Goal: Task Accomplishment & Management: Use online tool/utility

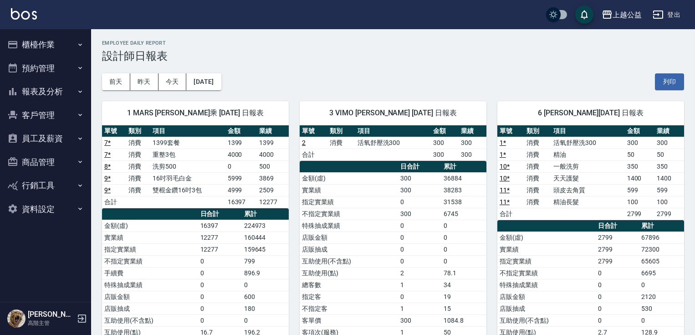
scroll to position [0, 0]
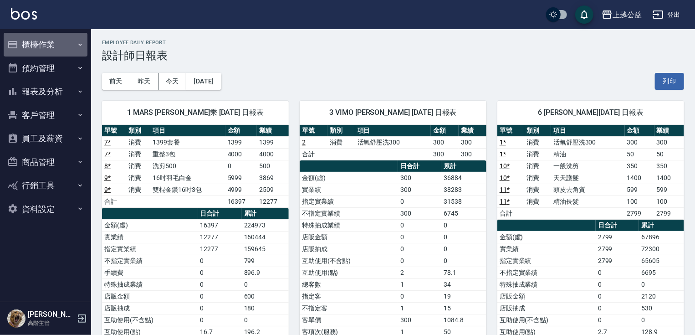
click at [27, 38] on button "櫃檯作業" at bounding box center [46, 45] width 84 height 24
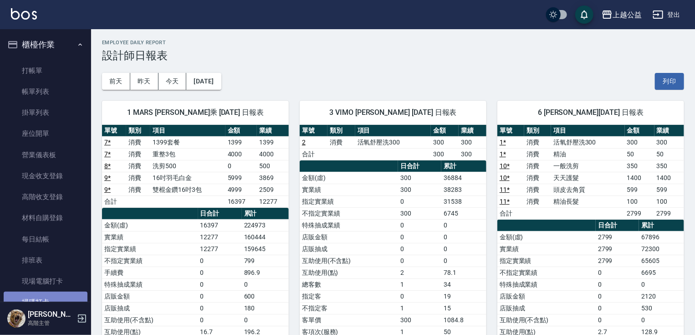
click at [61, 295] on link "掃碼打卡" at bounding box center [46, 302] width 84 height 21
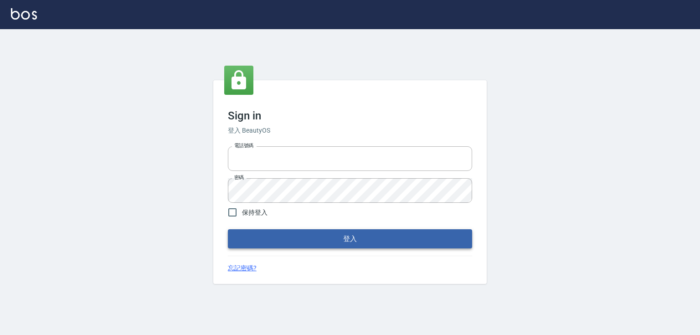
type input "0979268866"
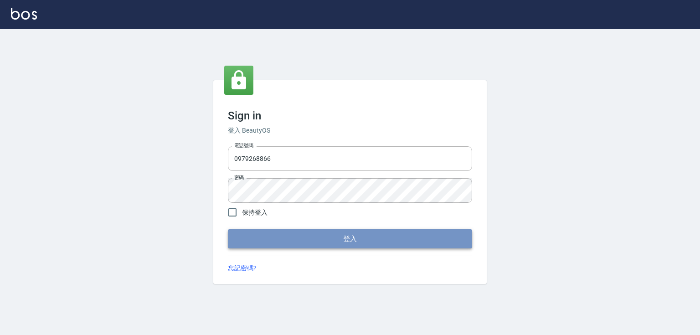
click at [307, 233] on button "登入" at bounding box center [350, 238] width 244 height 19
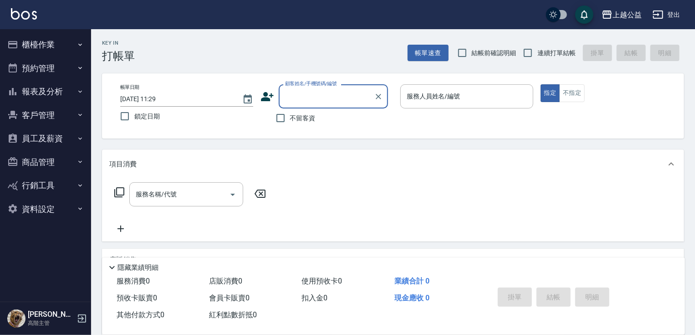
click at [58, 46] on button "櫃檯作業" at bounding box center [46, 45] width 84 height 24
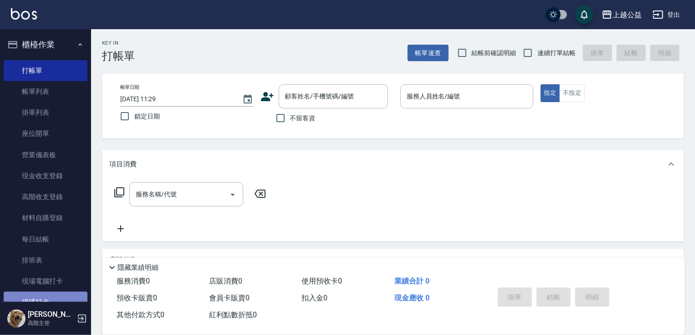
click at [76, 293] on link "掃碼打卡" at bounding box center [46, 302] width 84 height 21
